Goal: Task Accomplishment & Management: Manage account settings

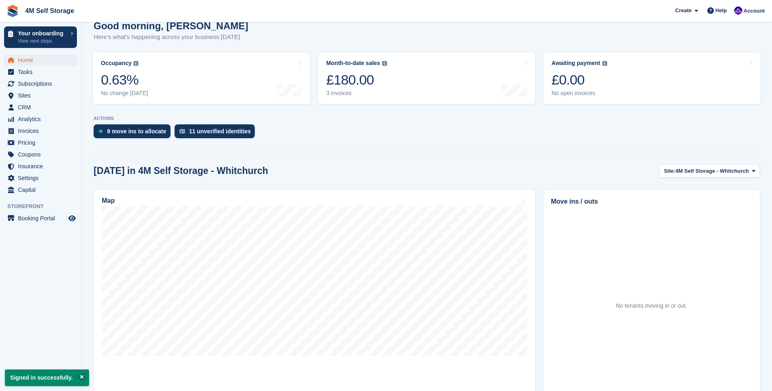
scroll to position [122, 0]
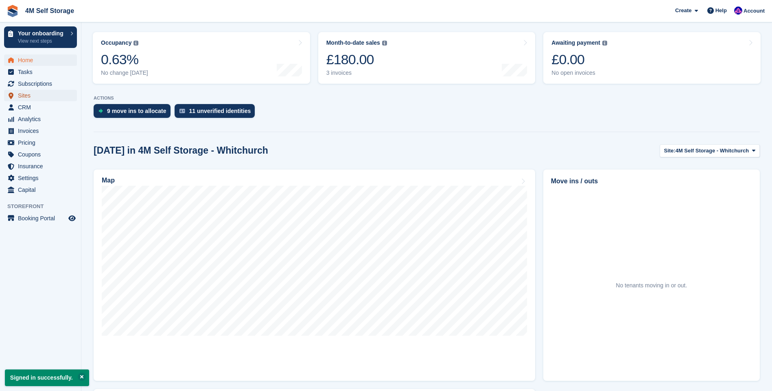
click at [26, 96] on span "Sites" at bounding box center [42, 95] width 49 height 11
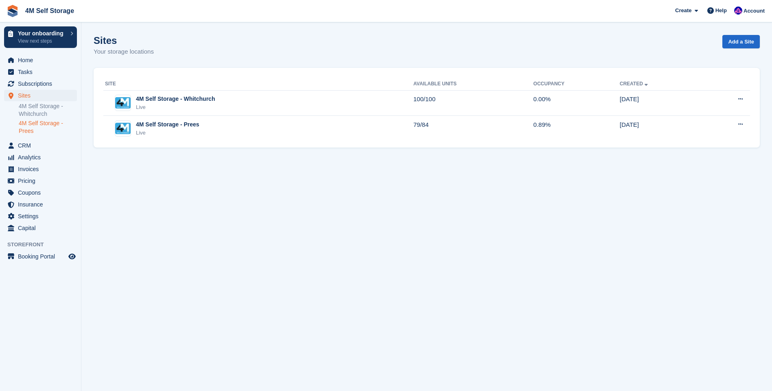
click at [35, 125] on link "4M Self Storage - Prees" at bounding box center [48, 127] width 58 height 15
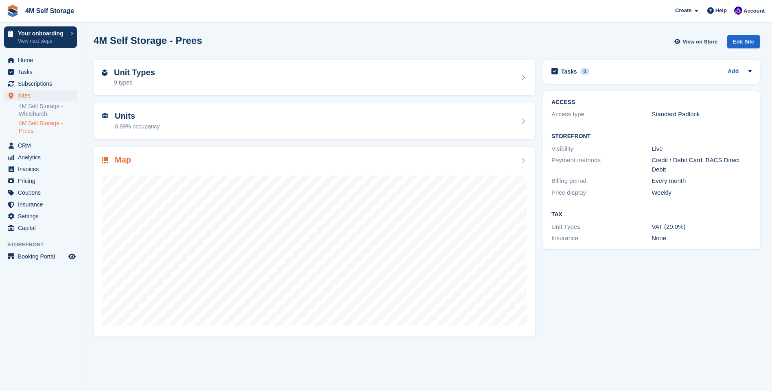
click at [521, 163] on icon at bounding box center [523, 160] width 8 height 7
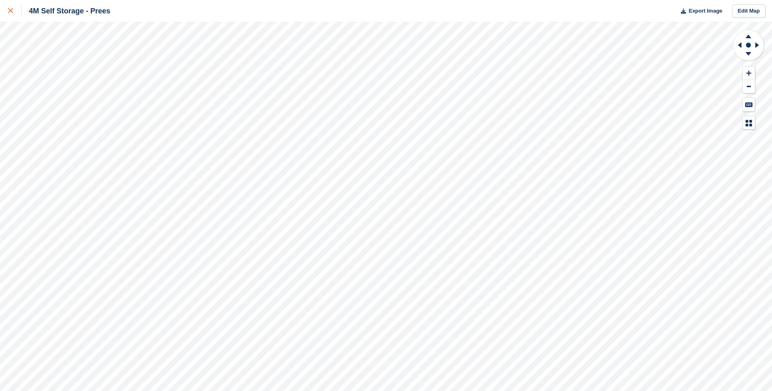
click at [11, 15] on div at bounding box center [14, 11] width 13 height 10
click at [15, 15] on div at bounding box center [14, 11] width 13 height 10
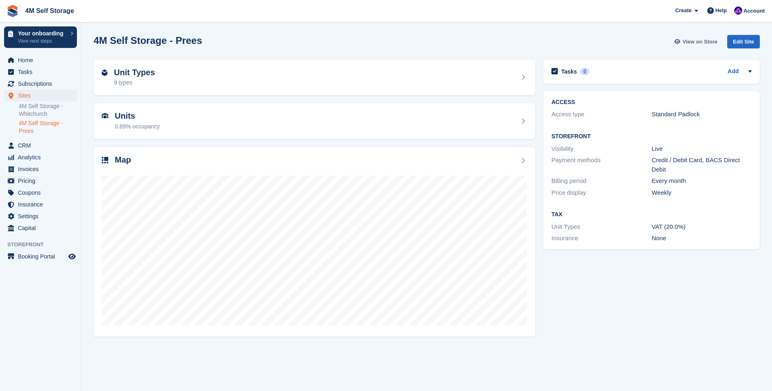
click at [701, 44] on span "View on Store" at bounding box center [699, 42] width 35 height 8
click at [522, 119] on icon at bounding box center [523, 121] width 8 height 7
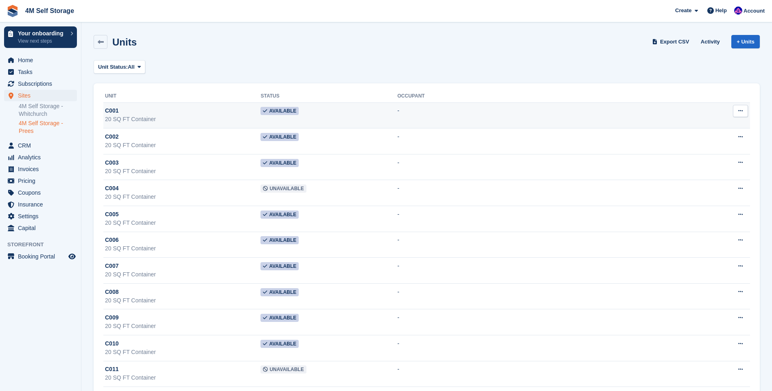
click at [299, 109] on span "Available" at bounding box center [279, 111] width 38 height 8
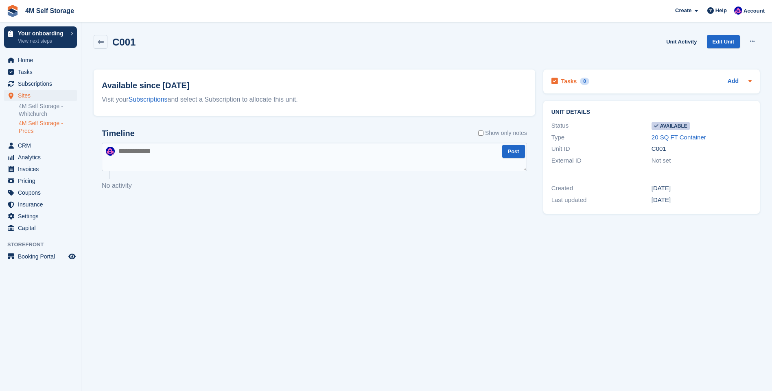
click at [749, 81] on icon at bounding box center [749, 81] width 3 height 2
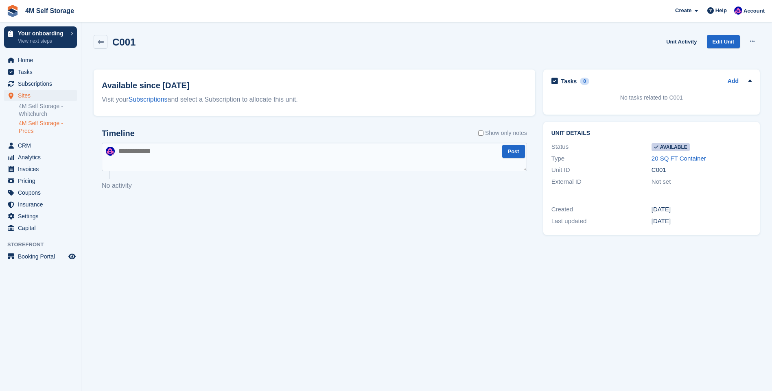
click at [749, 81] on icon at bounding box center [750, 81] width 7 height 7
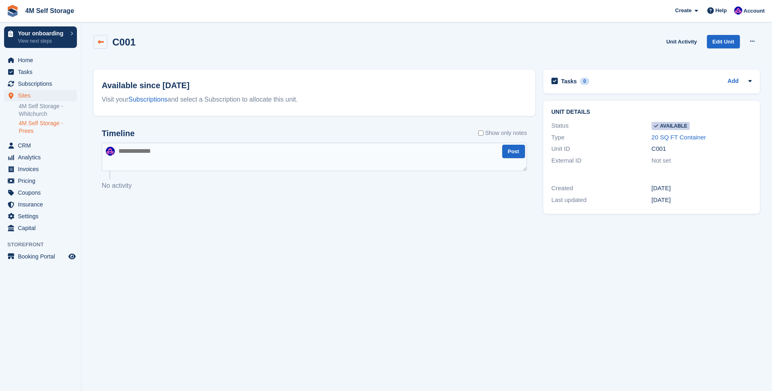
click at [100, 44] on icon at bounding box center [101, 42] width 6 height 6
